Goal: Contribute content: Contribute content

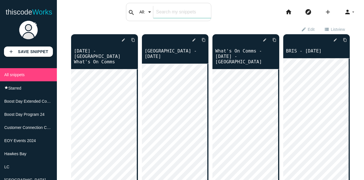
click at [171, 14] on input "text" at bounding box center [182, 12] width 58 height 12
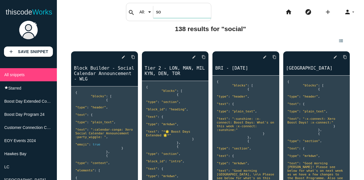
click at [185, 7] on input "so" at bounding box center [182, 12] width 58 height 12
type input "s"
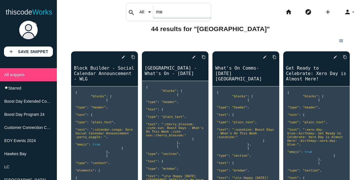
type input "m"
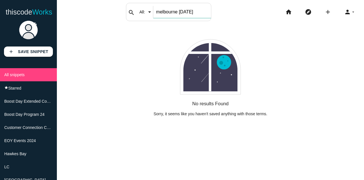
click at [182, 12] on input "melbourne [DATE]" at bounding box center [182, 12] width 58 height 12
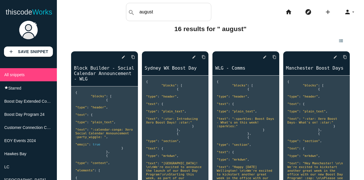
click at [7, 32] on div "add Save Snippet" at bounding box center [28, 37] width 57 height 40
click at [165, 9] on input "august" at bounding box center [182, 12] width 58 height 12
type input "a"
click at [90, 37] on div "exit_to_app Exit edit mode view_list view_module" at bounding box center [210, 40] width 279 height 10
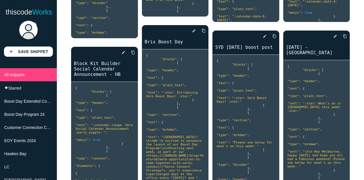
scroll to position [432, 0]
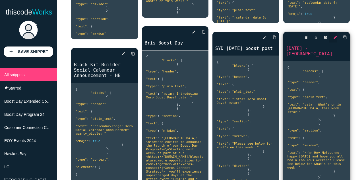
click at [333, 36] on icon "edit" at bounding box center [335, 37] width 4 height 10
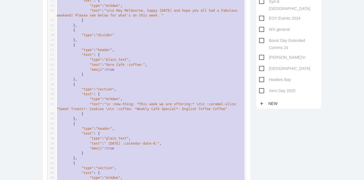
scroll to position [87, 0]
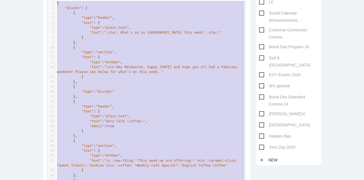
drag, startPoint x: 73, startPoint y: 156, endPoint x: 61, endPoint y: -15, distance: 171.1
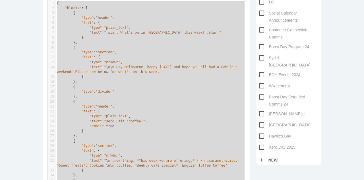
type textarea "{ "loremi": [ { "dolo": "sitame", "cons": { "adip": "elits_doei", "temp": ":inc…"
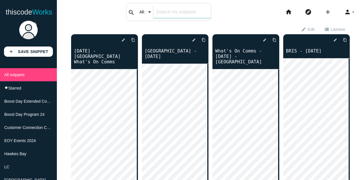
click at [147, 12] on div "search All: All: Code: Title: Tag: All: Code: Title: Tag:" at bounding box center [168, 12] width 85 height 18
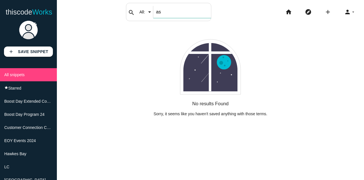
type input "a"
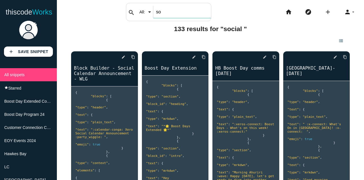
type input "s"
type input "25th july"
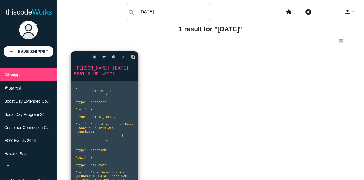
click at [123, 54] on icon "edit" at bounding box center [124, 57] width 4 height 10
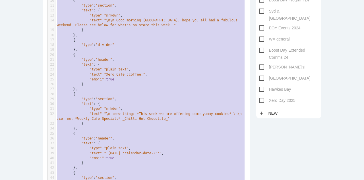
scroll to position [87, 0]
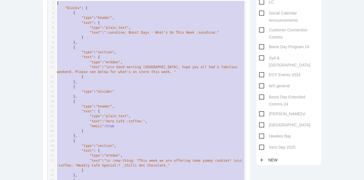
drag, startPoint x: 77, startPoint y: 159, endPoint x: 56, endPoint y: 1, distance: 159.7
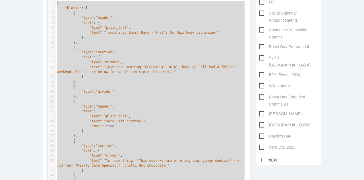
type textarea "{ "blocks": [ { "type": "header", "text": { "type": "plain_text", "text": ":sun…"
